Goal: Information Seeking & Learning: Learn about a topic

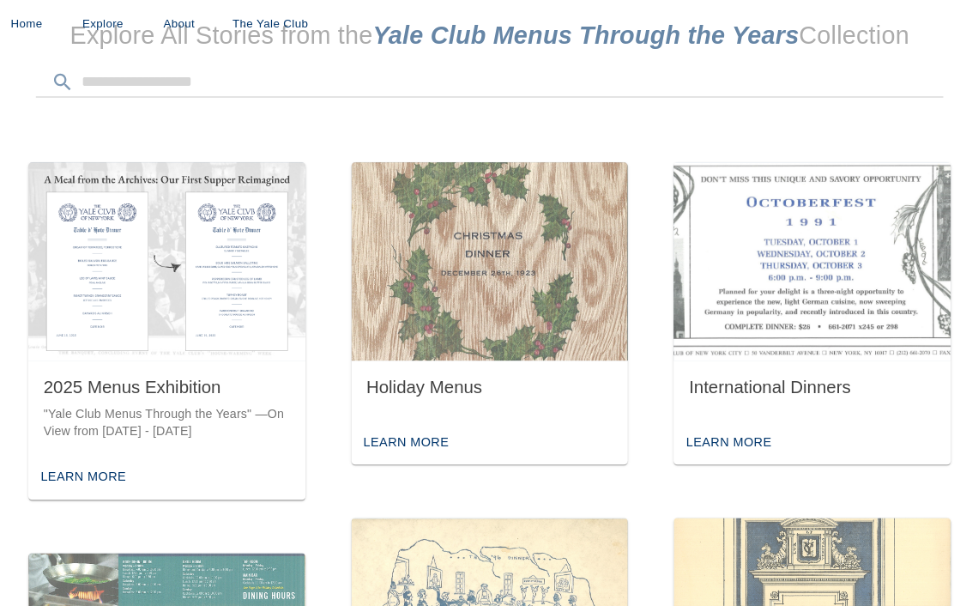
scroll to position [487, 0]
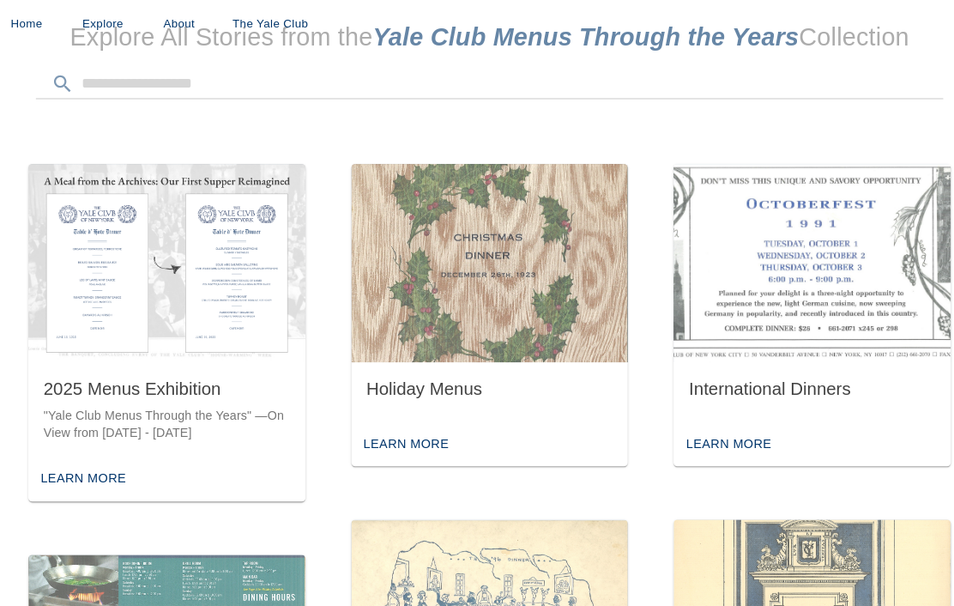
click at [407, 387] on div "Learn More" at bounding box center [402, 400] width 86 height 27
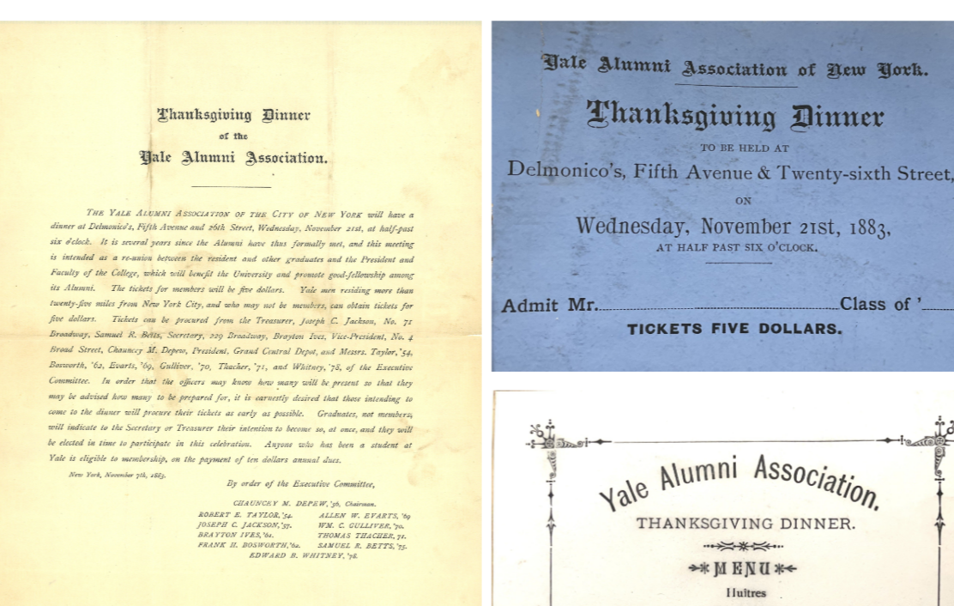
scroll to position [165, 0]
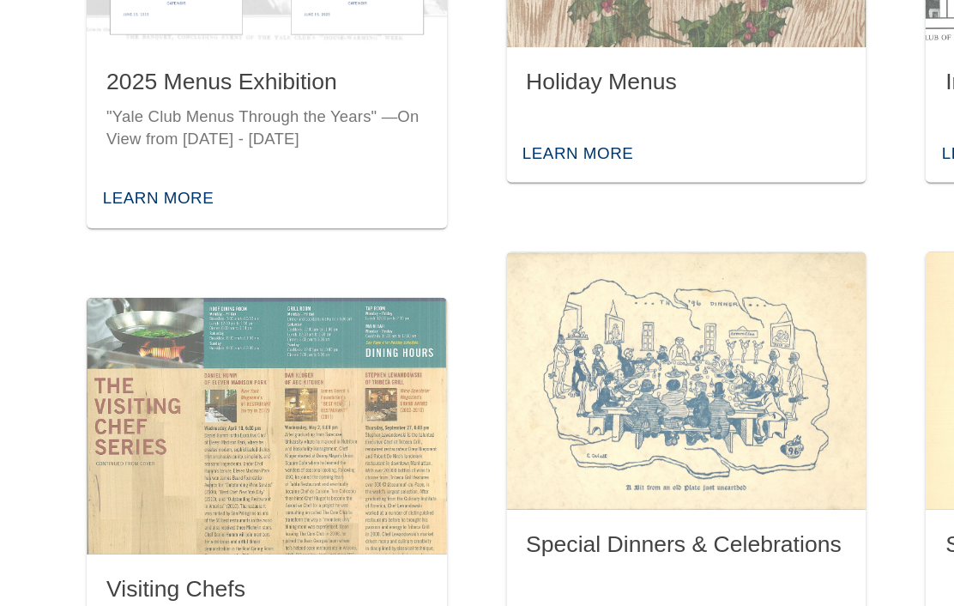
scroll to position [646, 0]
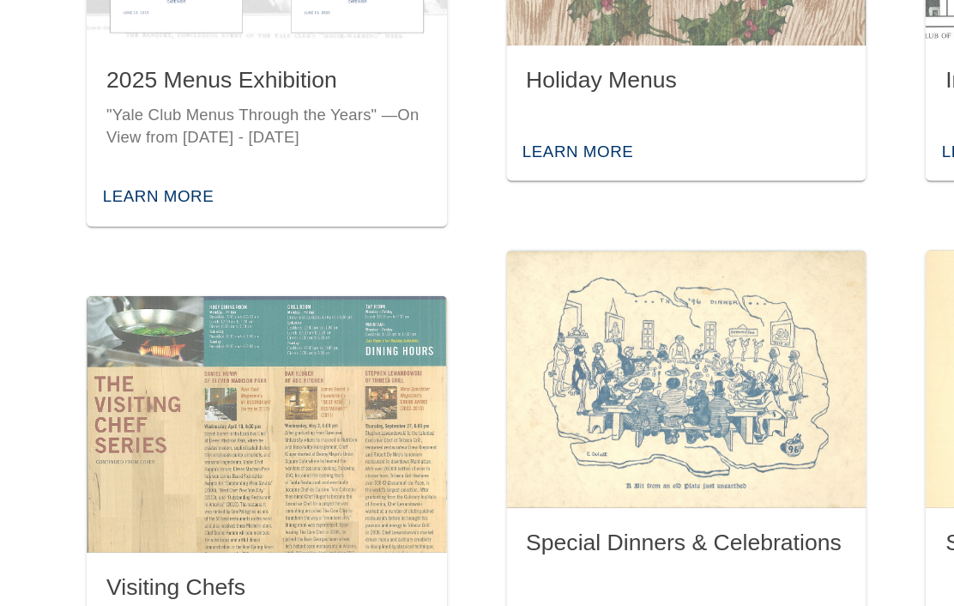
click at [547, 309] on img "button" at bounding box center [478, 398] width 250 height 178
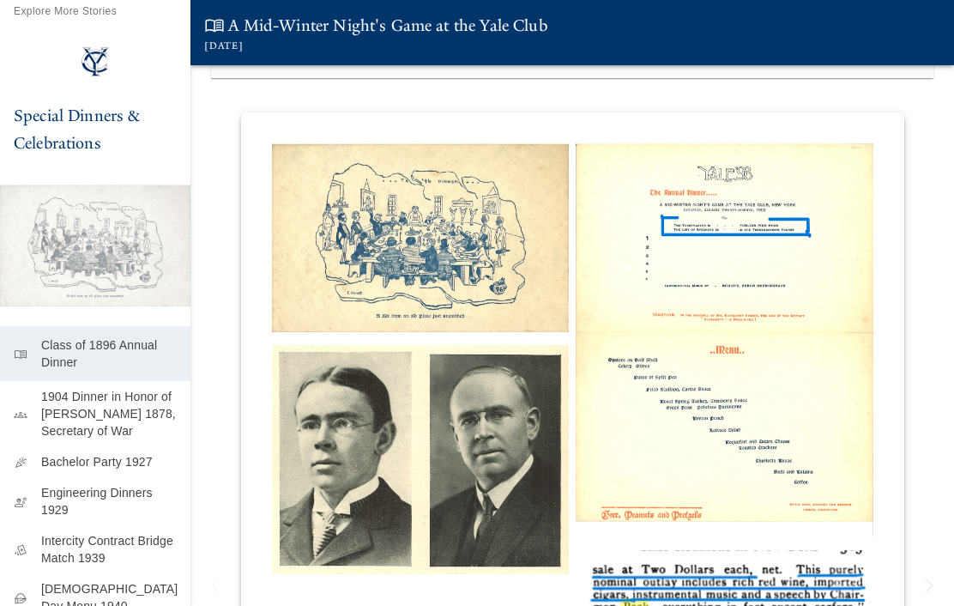
scroll to position [136, 0]
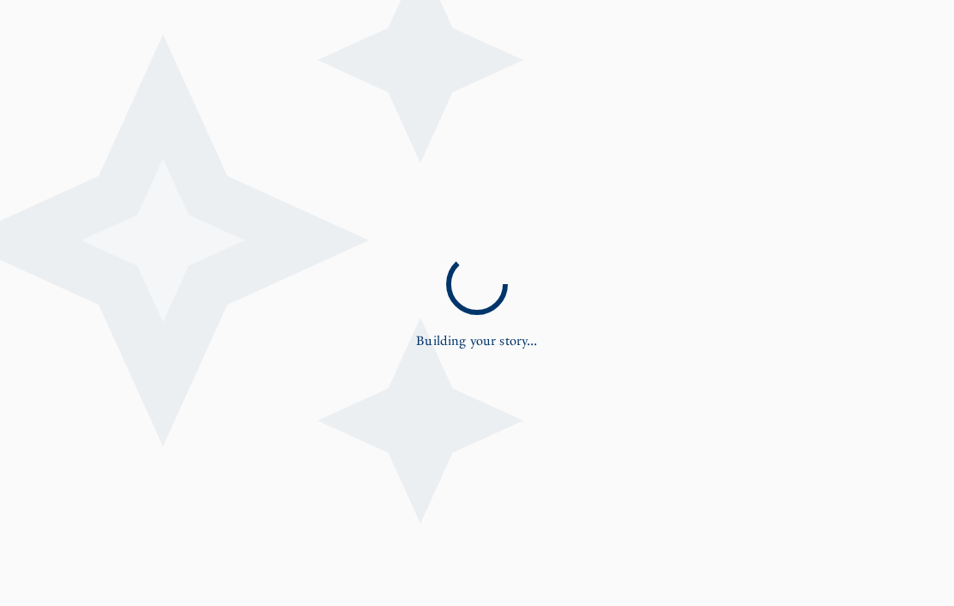
scroll to position [82, 83]
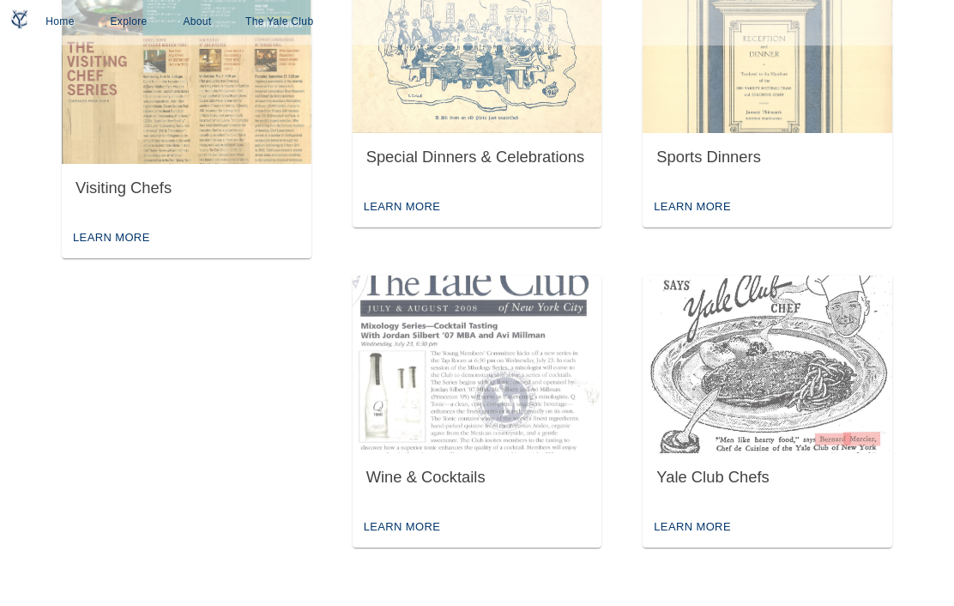
scroll to position [1000, 0]
click at [828, 360] on img "button" at bounding box center [767, 364] width 250 height 178
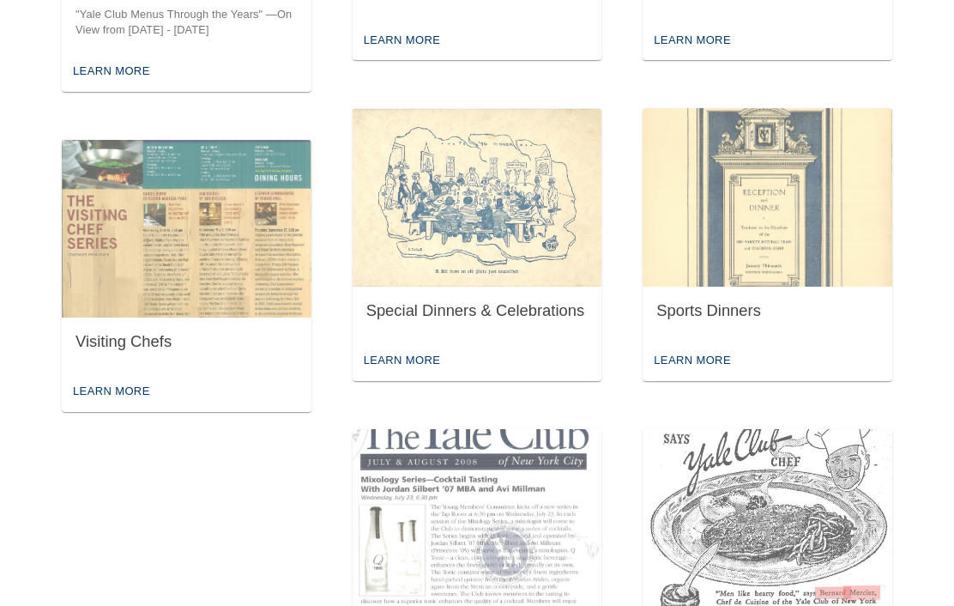
scroll to position [844, 0]
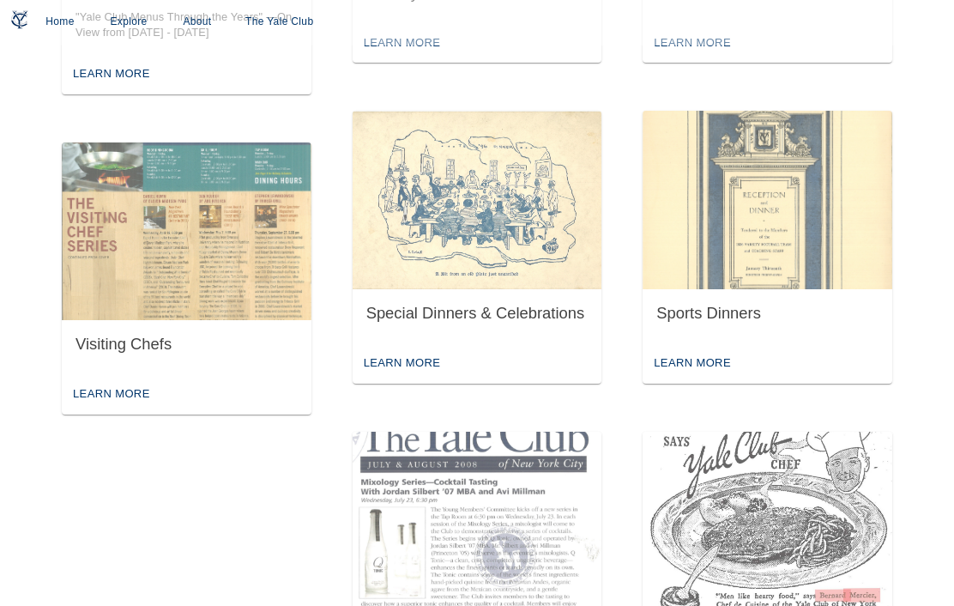
click at [799, 230] on img "button" at bounding box center [767, 200] width 250 height 178
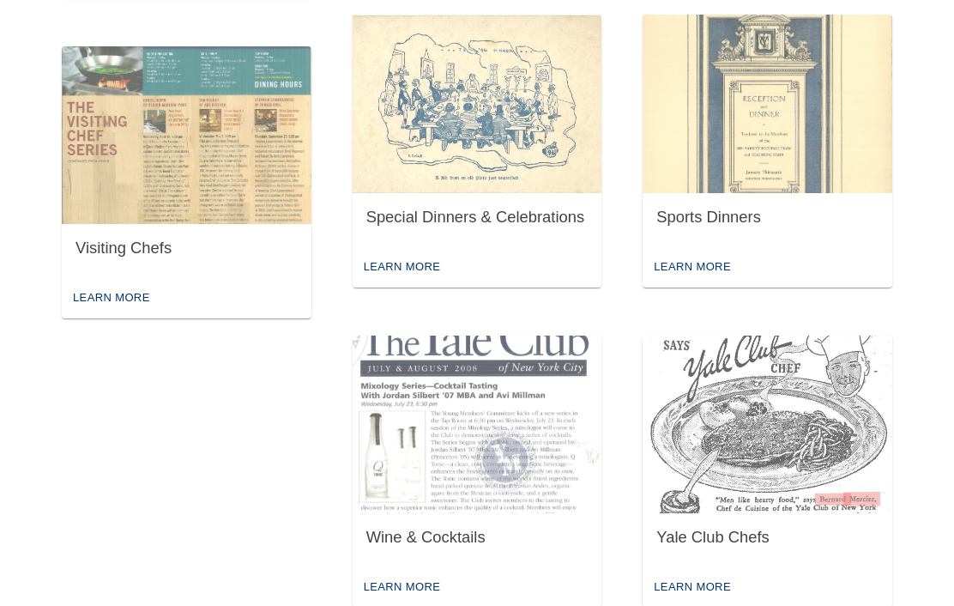
scroll to position [964, 0]
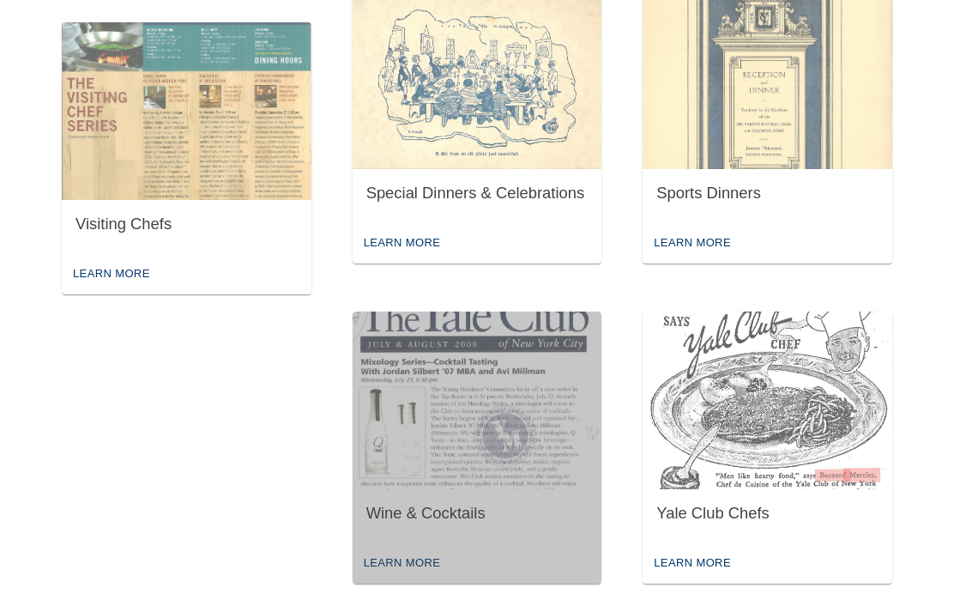
click at [568, 484] on img "button" at bounding box center [478, 400] width 250 height 178
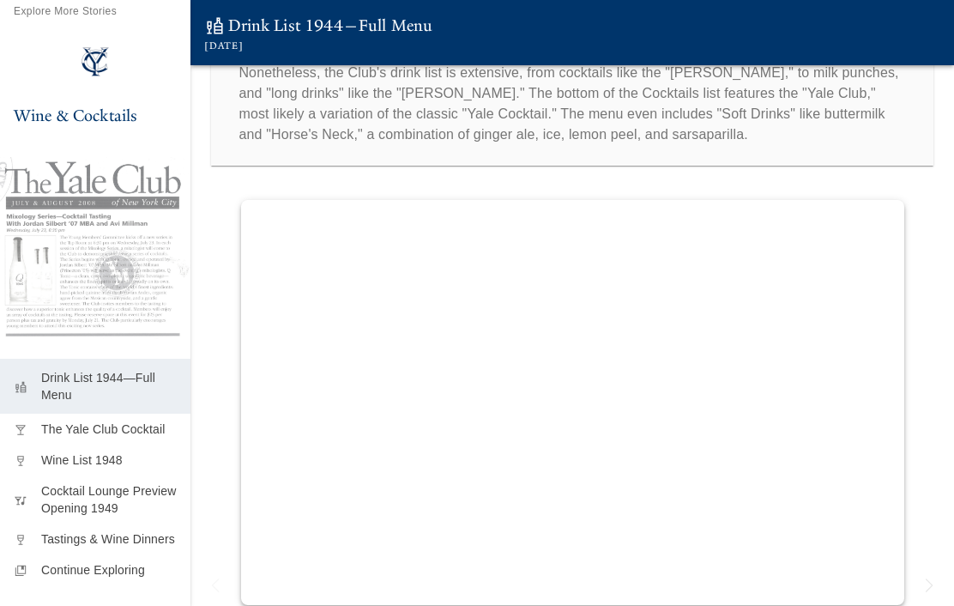
scroll to position [104, 0]
click at [49, 437] on p "The Yale Club Cocktail" at bounding box center [109, 428] width 136 height 17
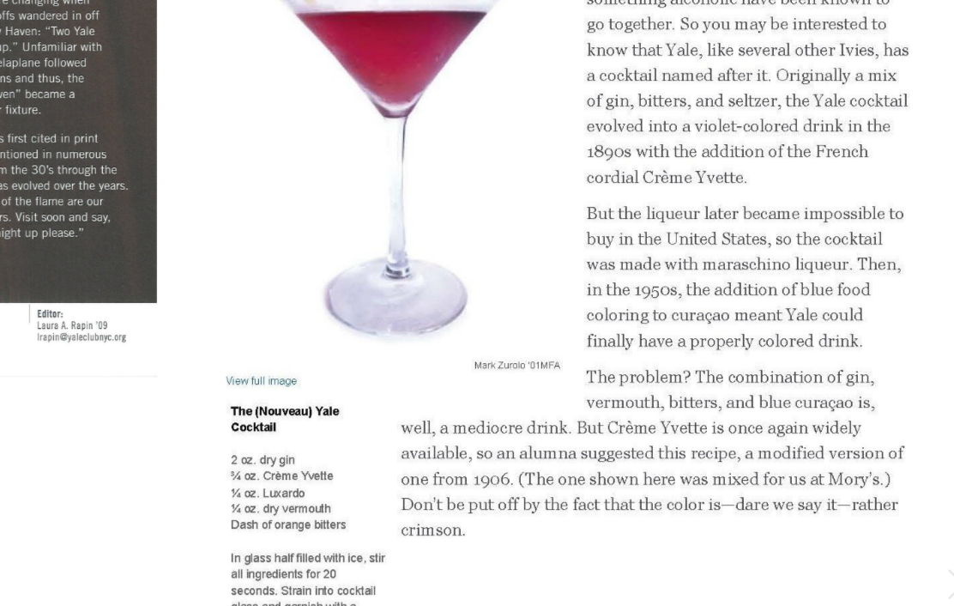
scroll to position [31, 0]
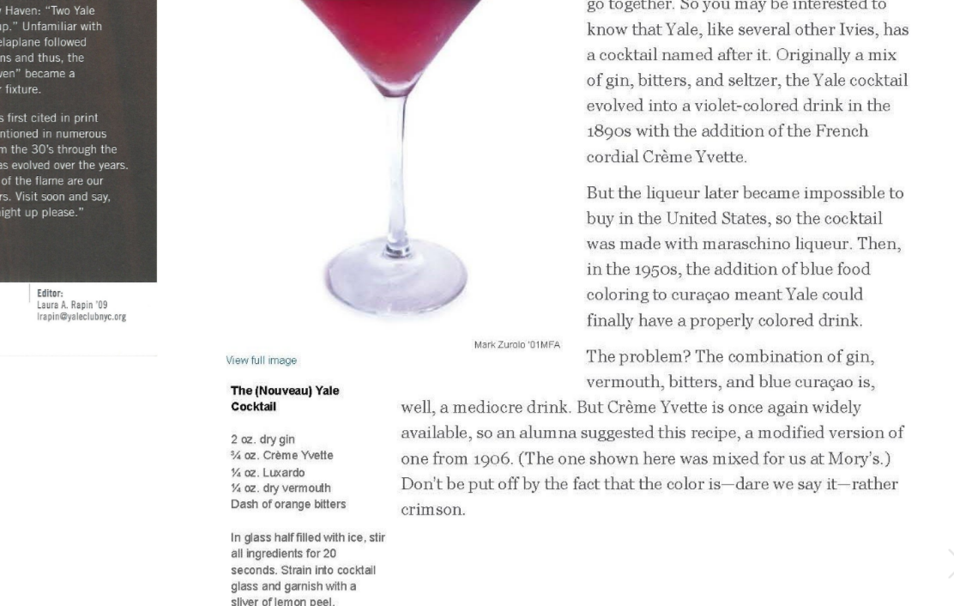
click at [576, 153] on img at bounding box center [749, 368] width 347 height 431
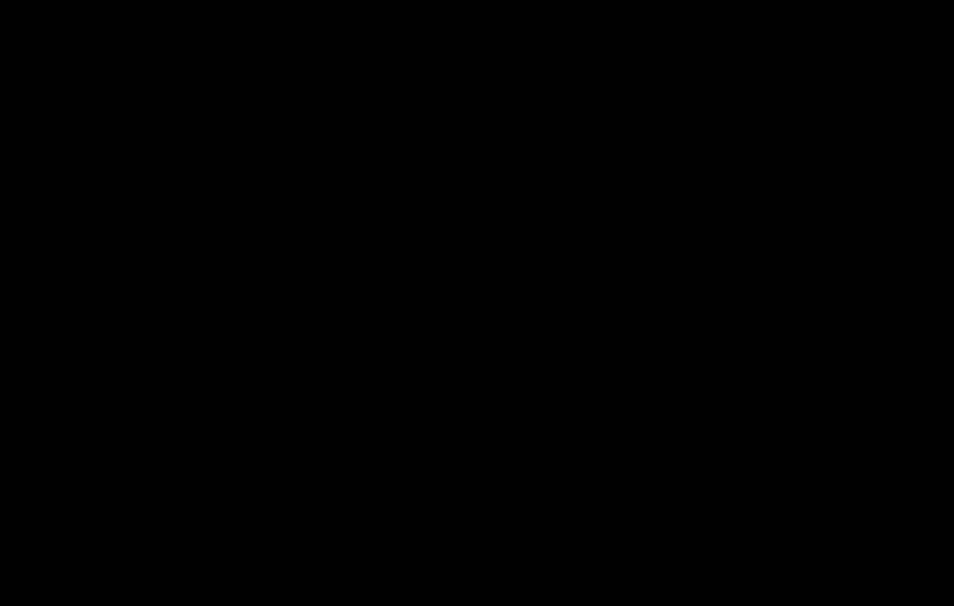
scroll to position [32, 0]
